Goal: Task Accomplishment & Management: Complete application form

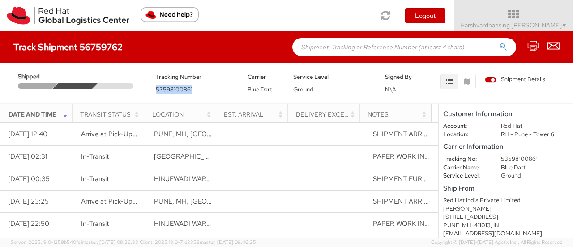
drag, startPoint x: 0, startPoint y: 0, endPoint x: 175, endPoint y: 93, distance: 198.0
